Goal: Find contact information: Find contact information

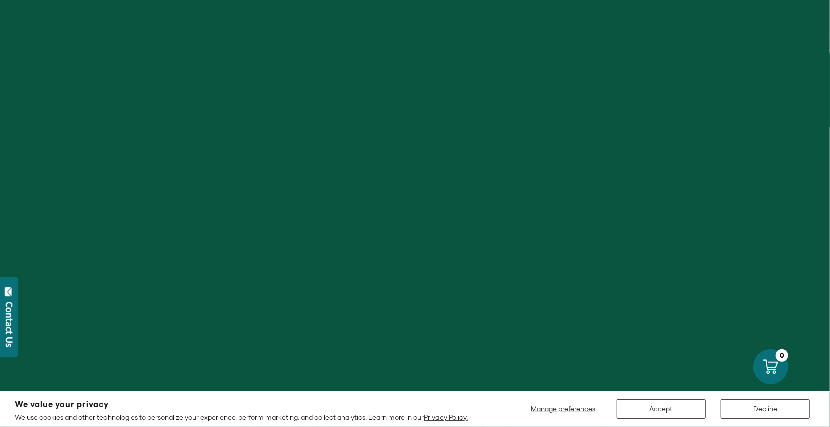
scroll to position [150, 0]
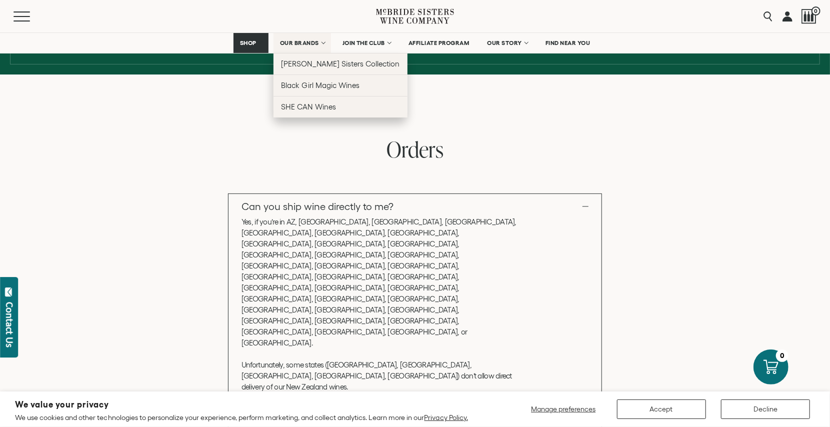
click at [291, 46] on span "OUR BRANDS" at bounding box center [299, 43] width 39 height 7
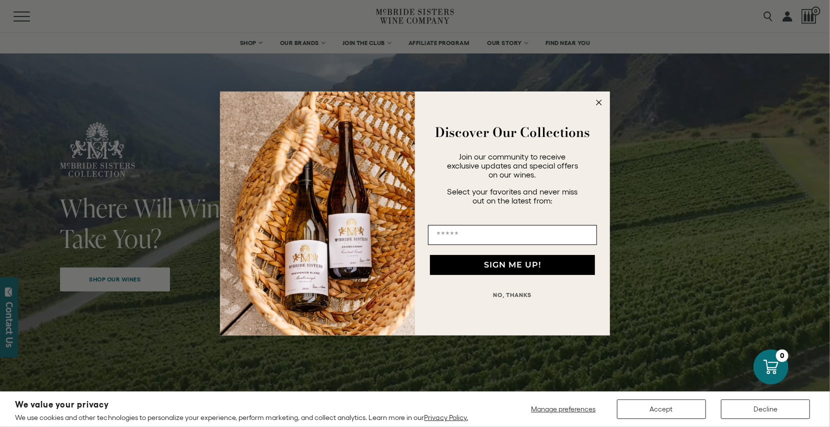
scroll to position [50, 0]
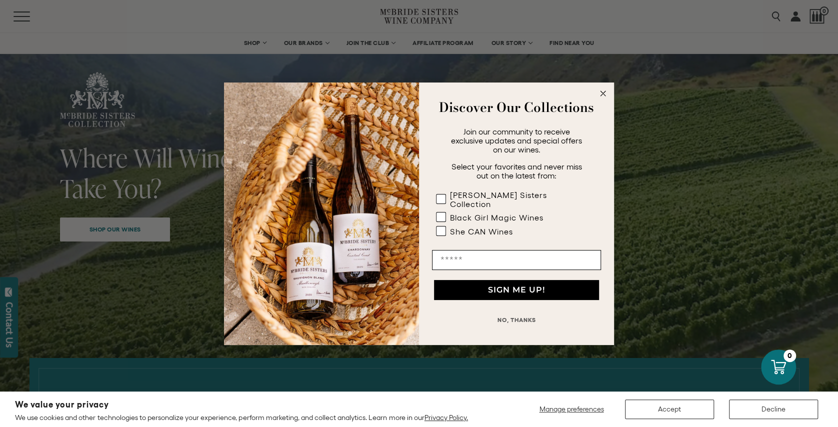
click at [528, 311] on button "NO, THANKS" at bounding box center [516, 320] width 169 height 20
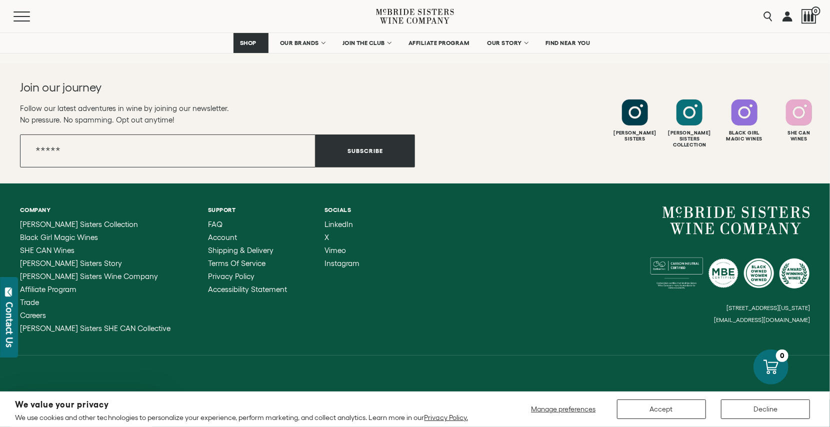
scroll to position [5353, 0]
click at [208, 220] on span "FAQ" at bounding box center [215, 224] width 15 height 9
click at [43, 318] on span "Careers" at bounding box center [33, 315] width 26 height 9
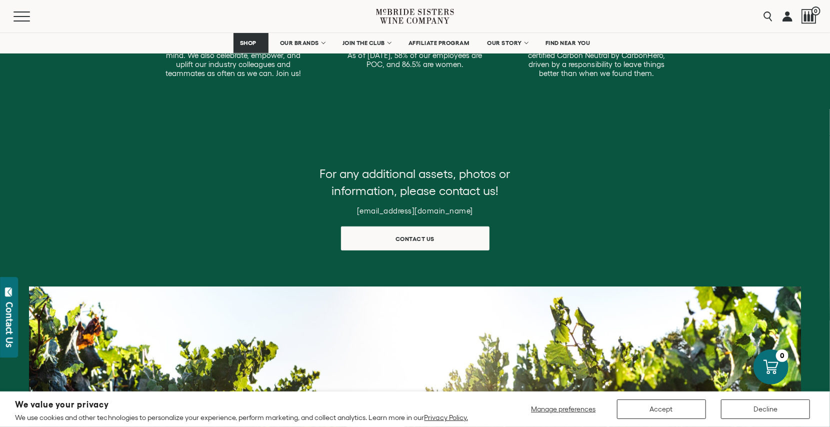
scroll to position [400, 0]
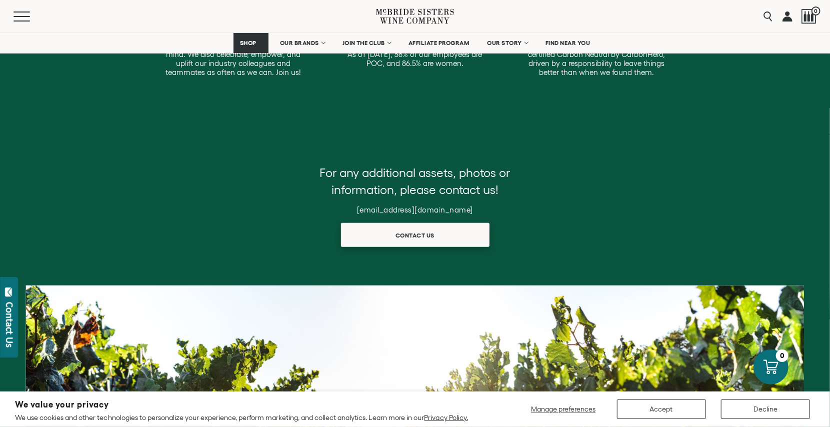
click at [421, 245] on span "Contact us" at bounding box center [415, 236] width 74 height 20
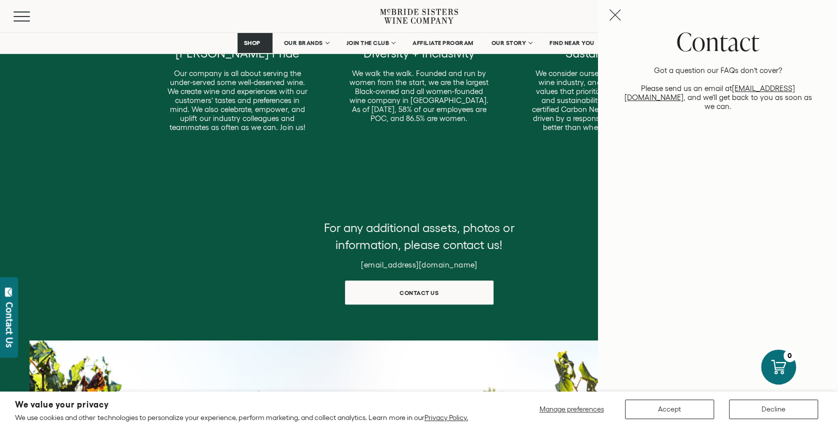
scroll to position [341, 0]
